Goal: Task Accomplishment & Management: Use online tool/utility

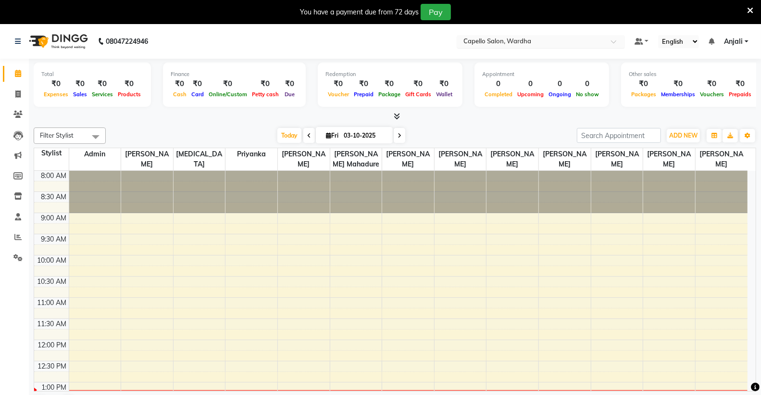
click at [529, 37] on input "text" at bounding box center [531, 42] width 139 height 10
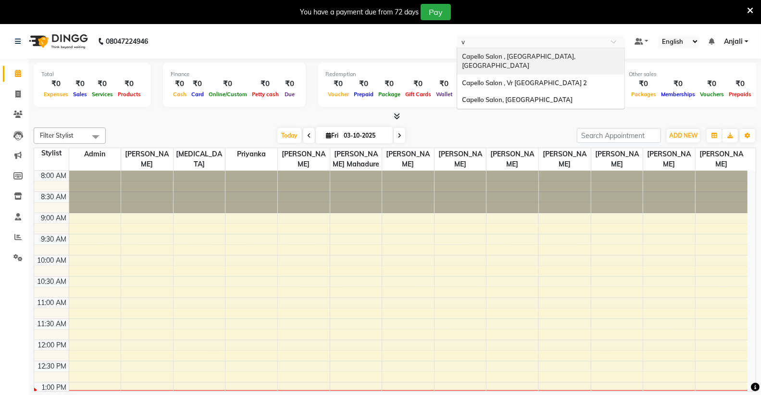
type input "vr"
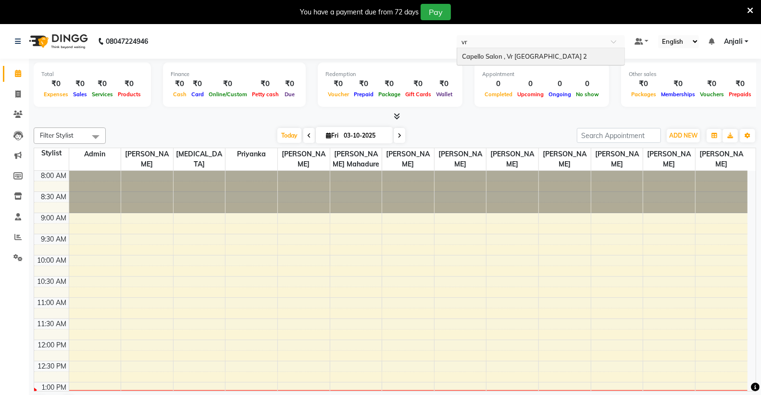
drag, startPoint x: 527, startPoint y: 63, endPoint x: 528, endPoint y: 56, distance: 7.7
click at [527, 60] on div "Capello Salon , Vr Nagpur 2" at bounding box center [540, 56] width 167 height 17
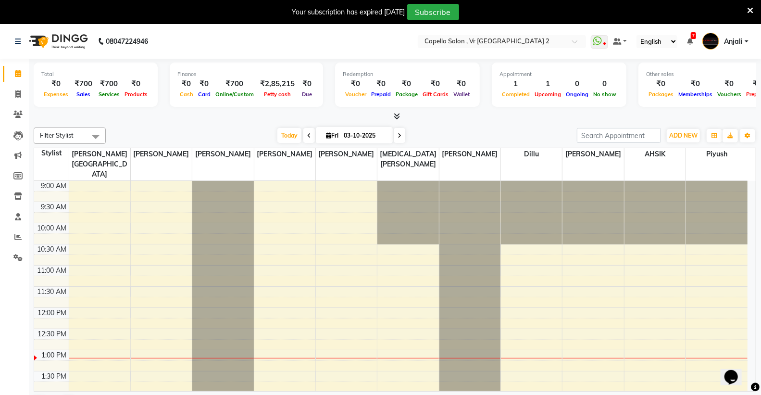
click at [750, 9] on icon at bounding box center [750, 10] width 6 height 9
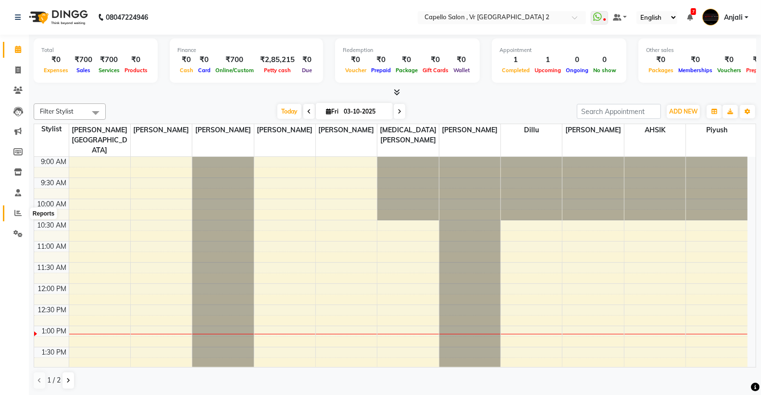
click at [16, 212] on icon at bounding box center [17, 212] width 7 height 7
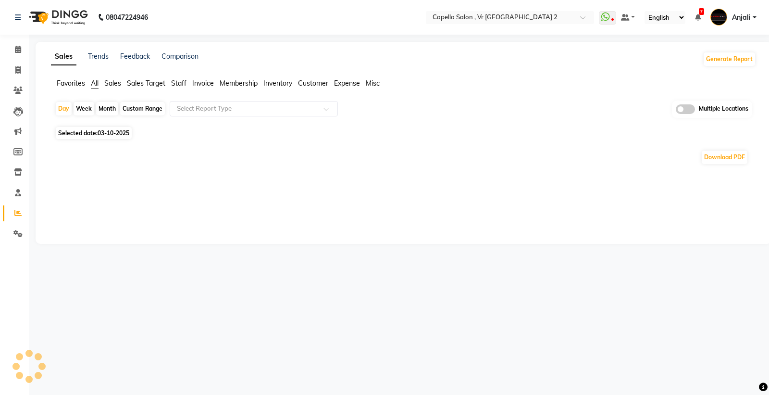
click at [176, 84] on span "Staff" at bounding box center [178, 83] width 15 height 9
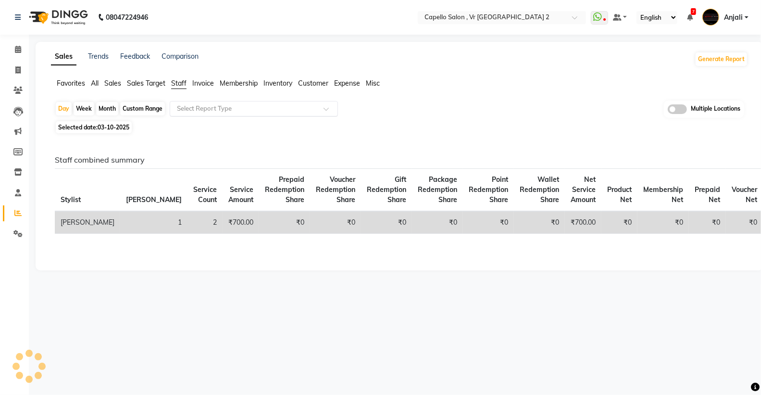
click at [191, 111] on input "text" at bounding box center [244, 109] width 138 height 10
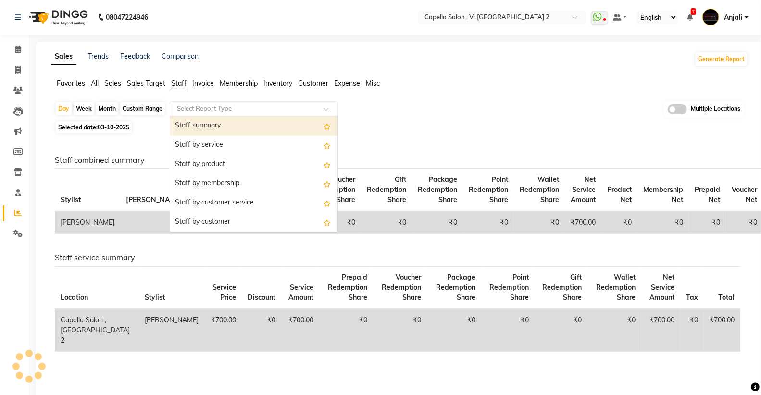
click at [194, 128] on div "Staff summary" at bounding box center [253, 125] width 167 height 19
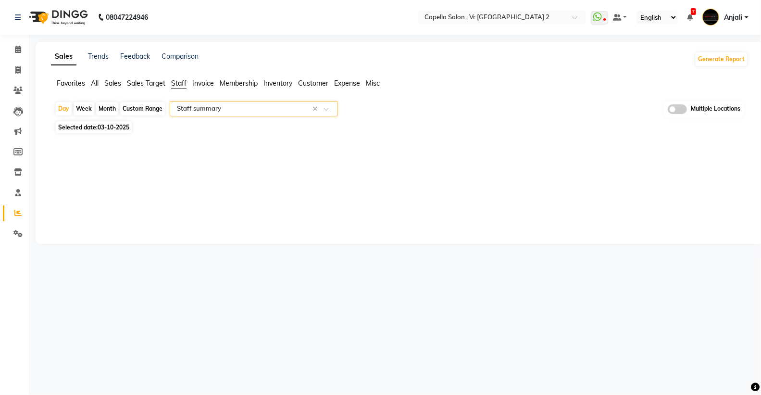
select select "full_report"
select select "csv"
click at [106, 109] on div "Month" at bounding box center [107, 108] width 22 height 13
select select "10"
select select "2025"
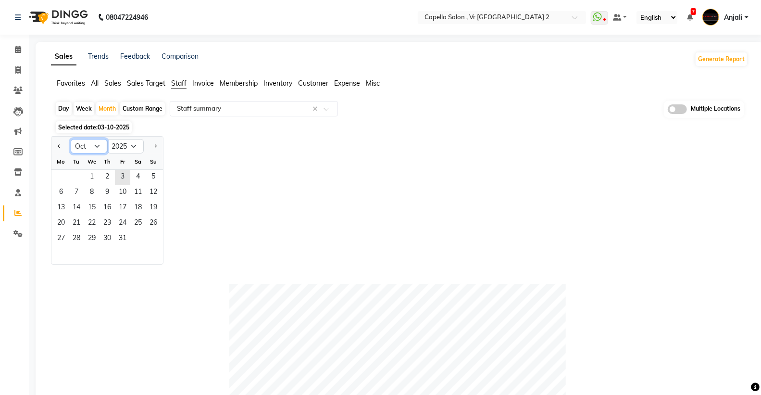
click at [86, 145] on select "Jan Feb Mar Apr May Jun [DATE] Aug Sep Oct Nov Dec" at bounding box center [89, 146] width 37 height 14
select select "9"
click at [71, 139] on select "Jan Feb Mar Apr May Jun [DATE] Aug Sep Oct Nov Dec" at bounding box center [89, 146] width 37 height 14
click at [64, 180] on span "1" at bounding box center [60, 177] width 15 height 15
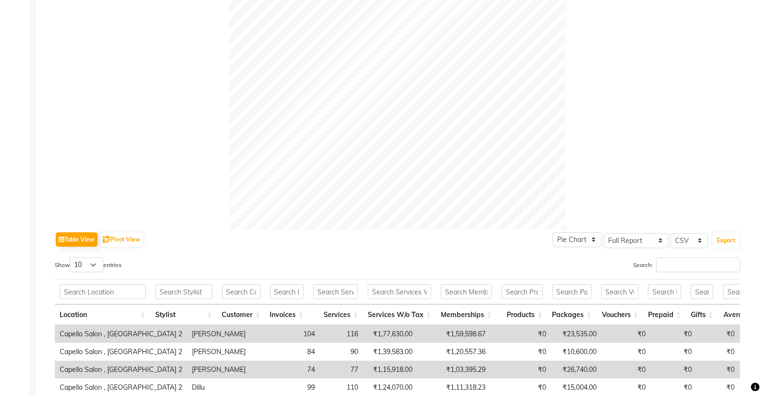
scroll to position [267, 0]
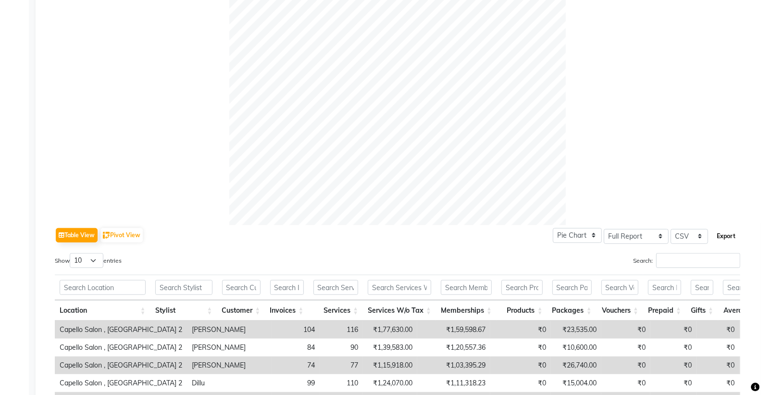
click at [731, 237] on button "Export" at bounding box center [726, 236] width 26 height 16
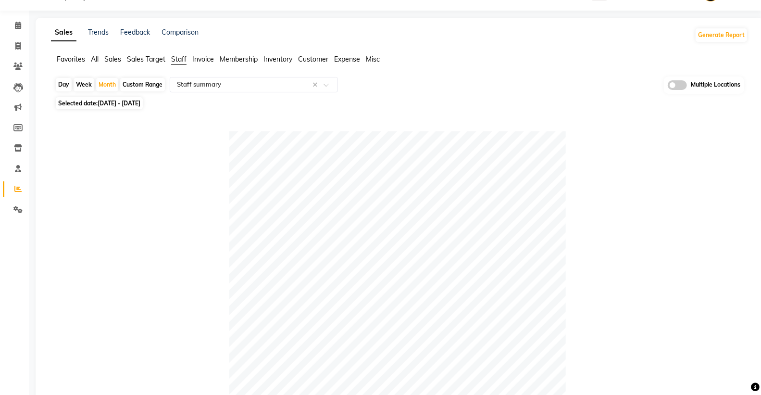
scroll to position [0, 0]
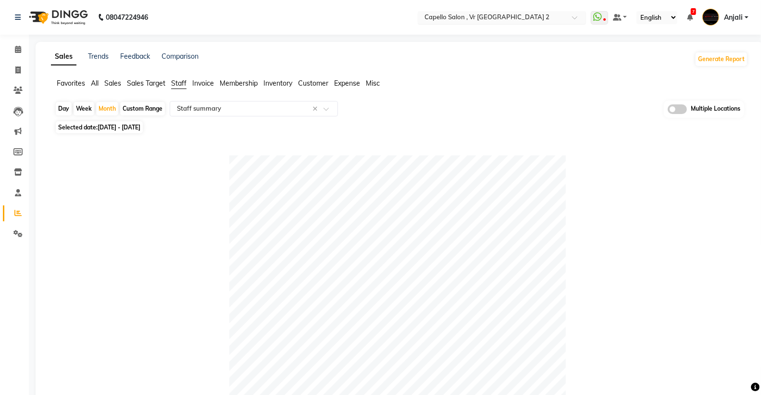
click at [499, 16] on input "text" at bounding box center [492, 18] width 139 height 10
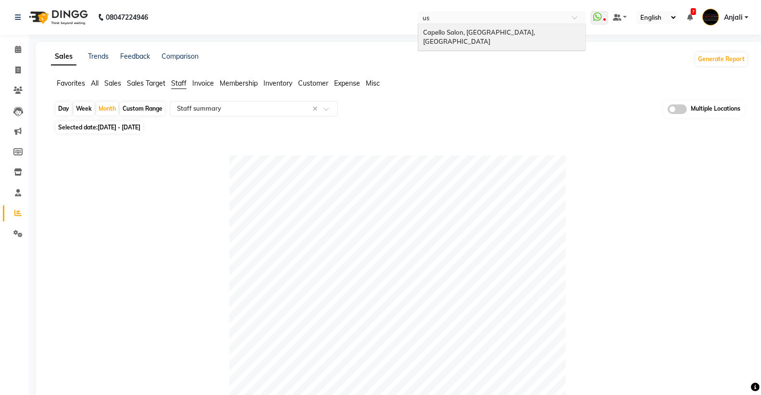
type input "usl"
click at [499, 32] on span "Capello Salon, [GEOGRAPHIC_DATA], [GEOGRAPHIC_DATA]" at bounding box center [479, 36] width 113 height 17
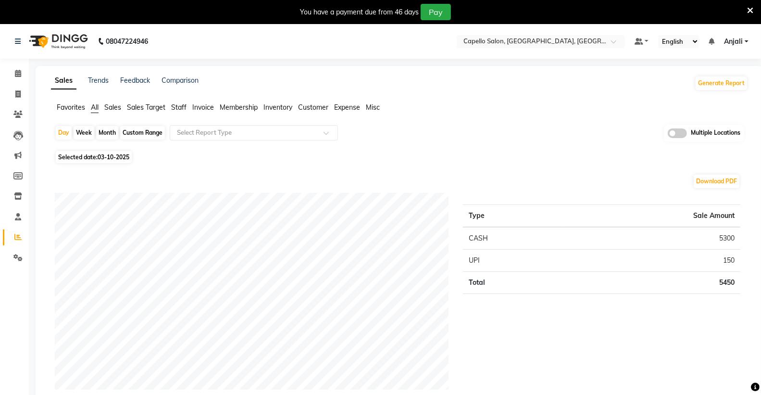
click at [181, 108] on span "Staff" at bounding box center [178, 107] width 15 height 9
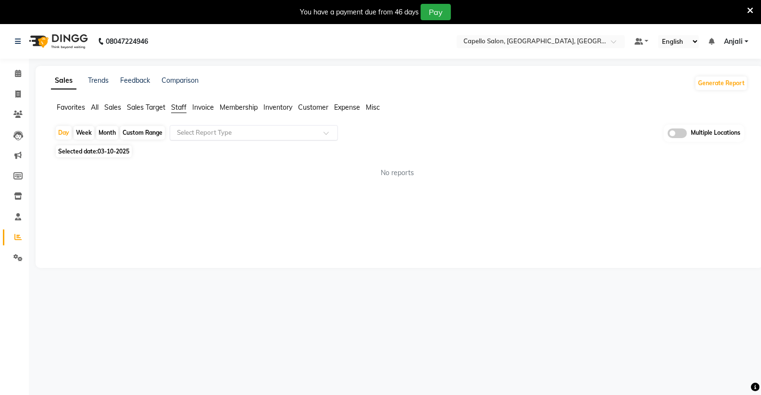
click at [203, 132] on input "text" at bounding box center [244, 133] width 138 height 10
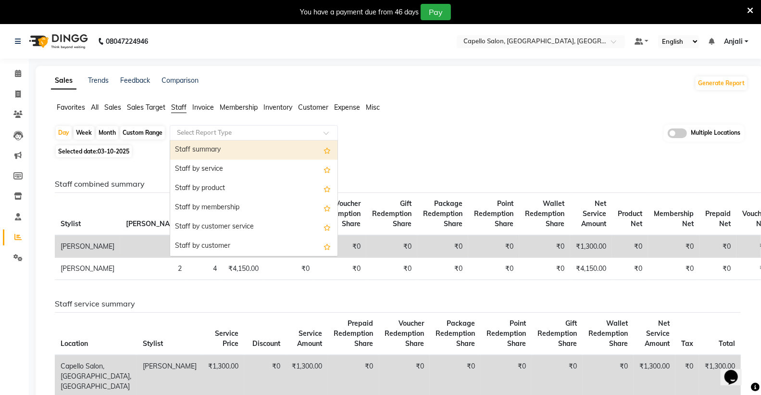
click at [218, 150] on div "Staff summary" at bounding box center [253, 149] width 167 height 19
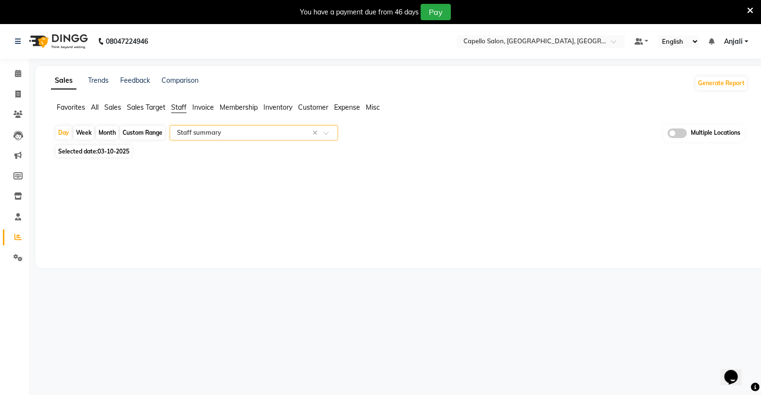
select select "full_report"
select select "csv"
click at [102, 133] on div "Month" at bounding box center [107, 132] width 22 height 13
select select "10"
select select "2025"
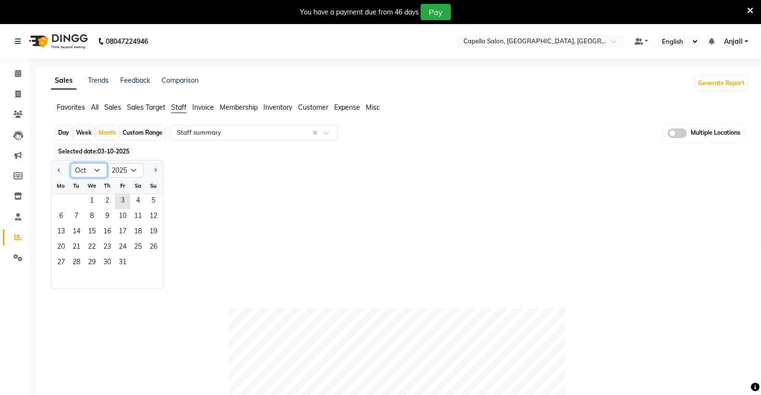
click at [92, 166] on select "Jan Feb Mar Apr May Jun [DATE] Aug Sep Oct Nov Dec" at bounding box center [89, 170] width 37 height 14
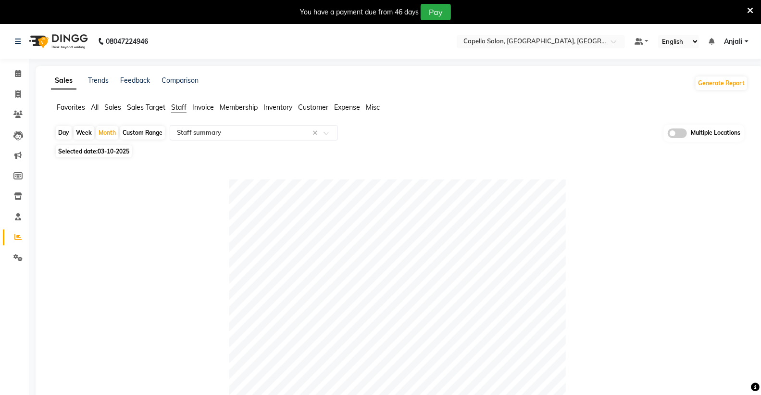
click at [98, 154] on span "Selected date: 03-10-2025" at bounding box center [94, 151] width 76 height 12
select select "10"
select select "2025"
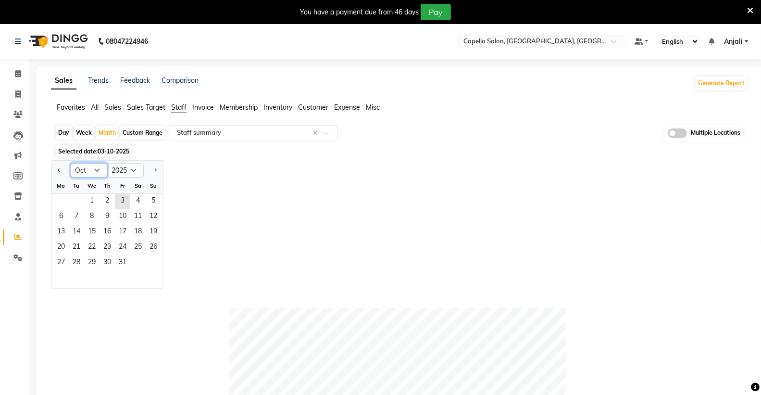
click at [101, 172] on select "Jan Feb Mar Apr May Jun [DATE] Aug Sep Oct Nov Dec" at bounding box center [89, 170] width 37 height 14
select select "9"
click at [71, 163] on select "Jan Feb Mar Apr May Jun [DATE] Aug Sep Oct Nov Dec" at bounding box center [89, 170] width 37 height 14
click at [64, 207] on span "1" at bounding box center [60, 201] width 15 height 15
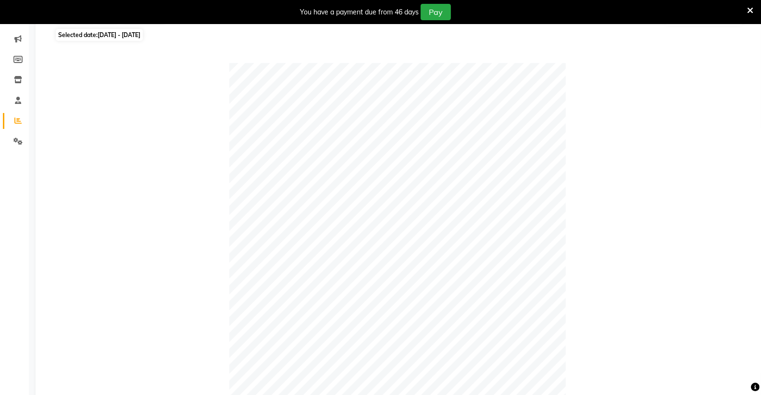
scroll to position [267, 0]
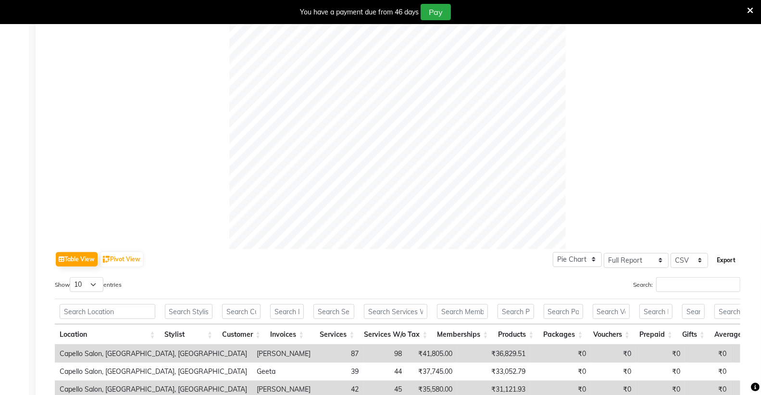
click at [722, 257] on button "Export" at bounding box center [726, 260] width 26 height 16
